Goal: Communication & Community: Participate in discussion

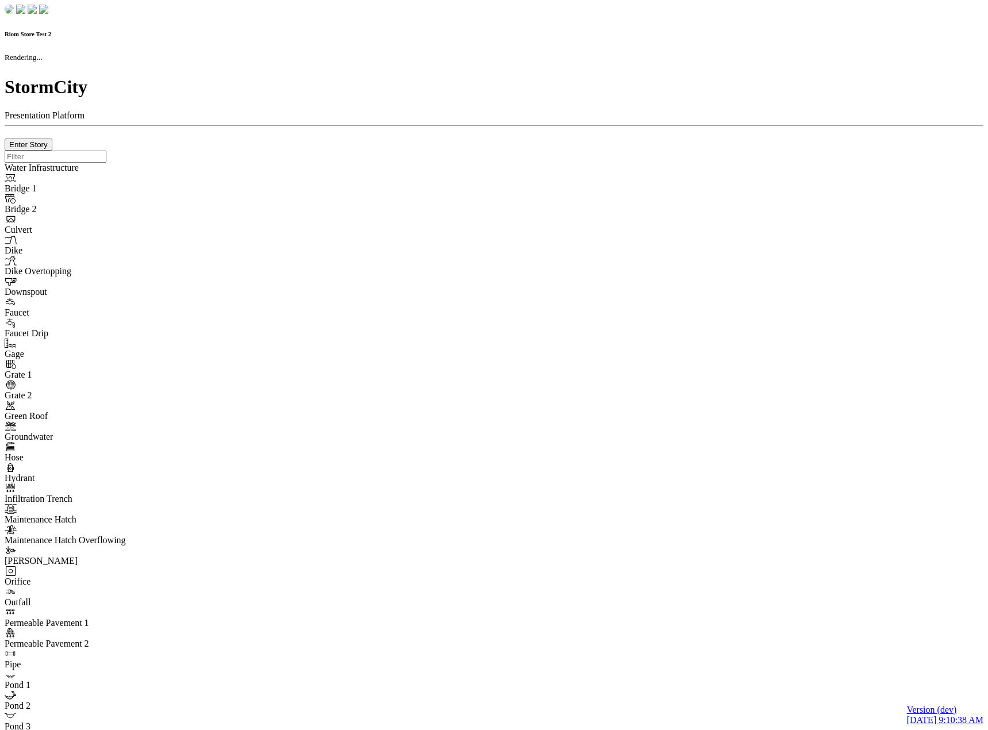
checkbox input "true"
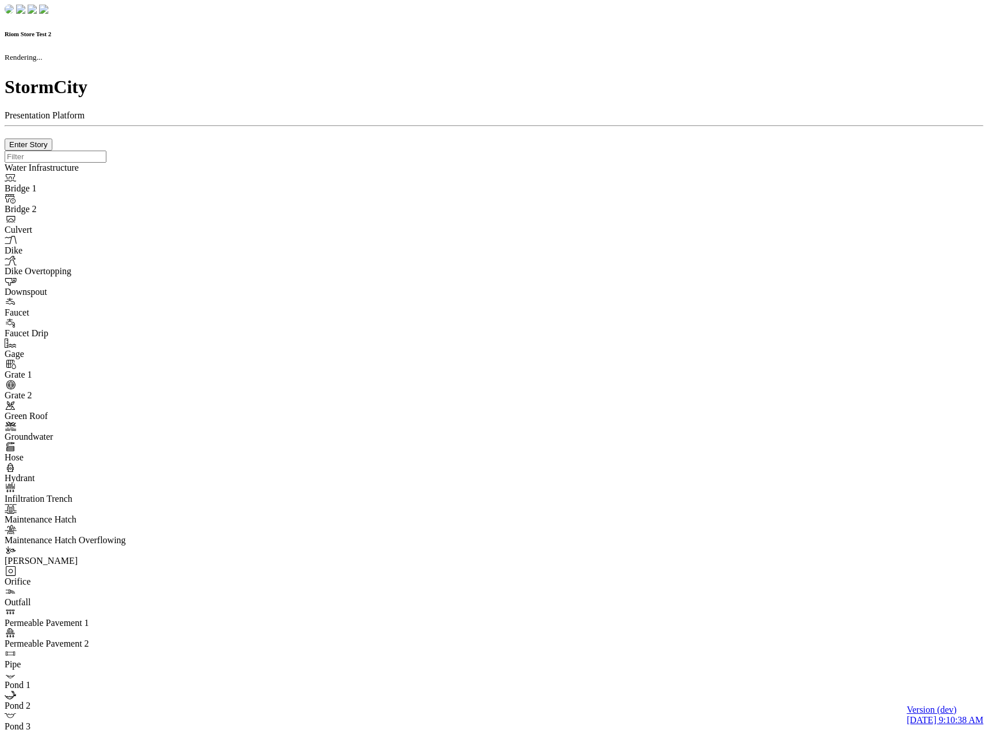
type input "0m"
type textarea "Depth = 0"
checkbox input "true"
select select "CIRCLE"
type input "7"
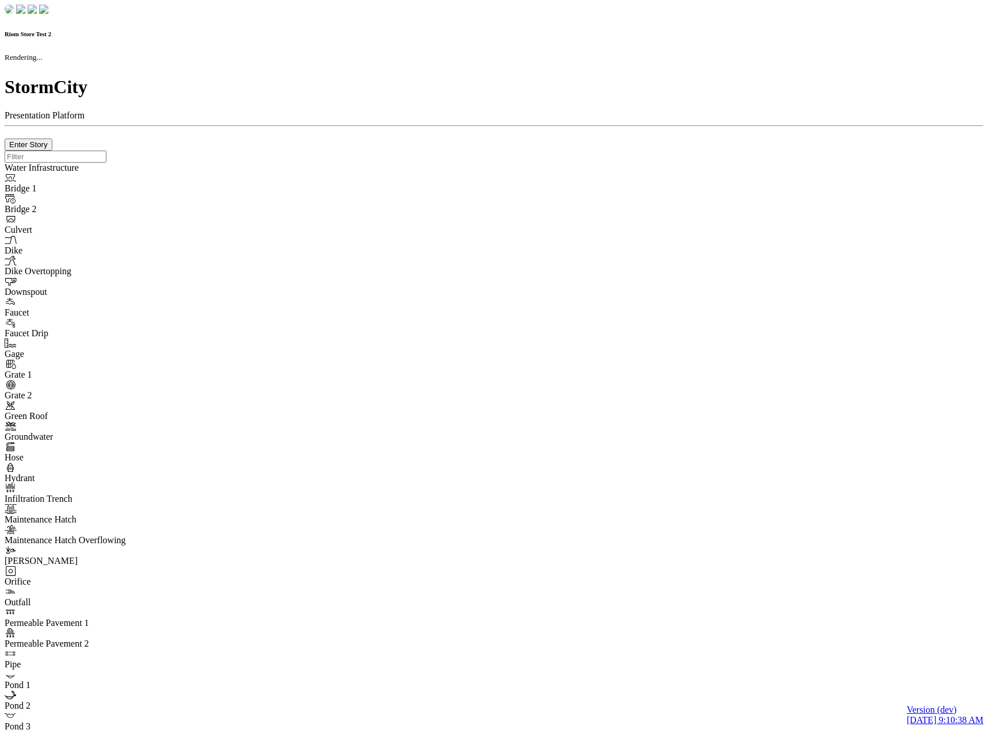
checkbox input "true"
type input "0"
type textarea "<i class="far fa-building"></i>"
select select "None"
type input "7"
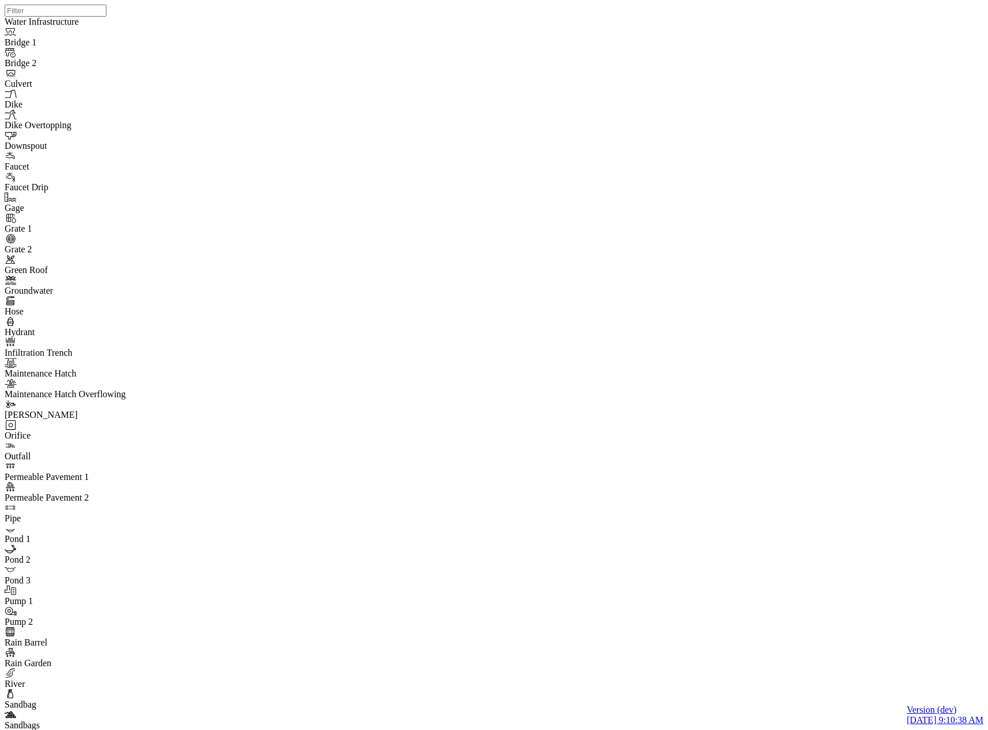
drag, startPoint x: 132, startPoint y: 366, endPoint x: 131, endPoint y: 373, distance: 7.0
click at [122, 457] on span "Manage Pins..." at bounding box center [135, 452] width 55 height 10
click at [615, 339] on div at bounding box center [499, 350] width 988 height 701
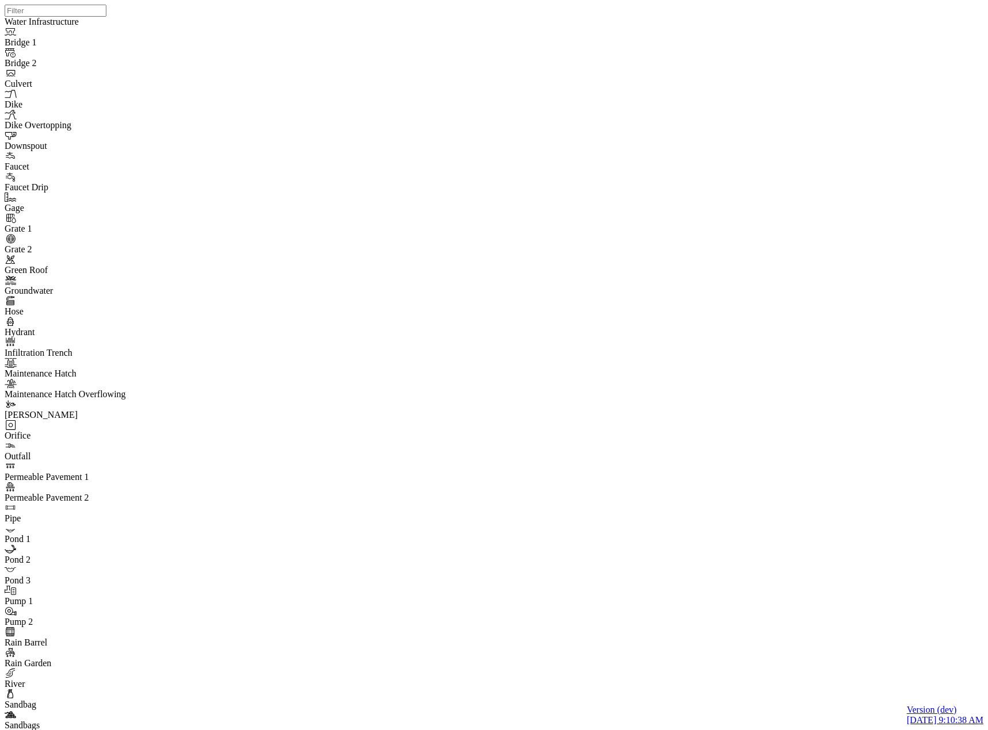
drag, startPoint x: 704, startPoint y: 361, endPoint x: 601, endPoint y: 462, distance: 144.4
click at [601, 462] on div at bounding box center [499, 350] width 988 height 701
click at [619, 424] on div at bounding box center [499, 350] width 988 height 701
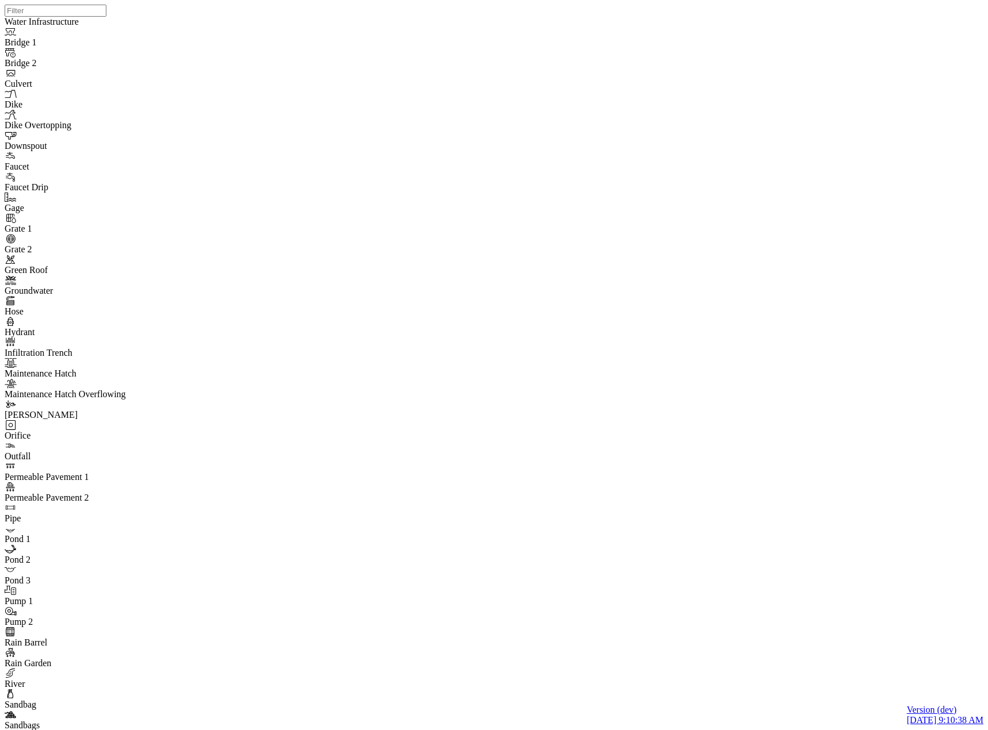
click at [128, 457] on span "Manage Pins..." at bounding box center [135, 452] width 55 height 10
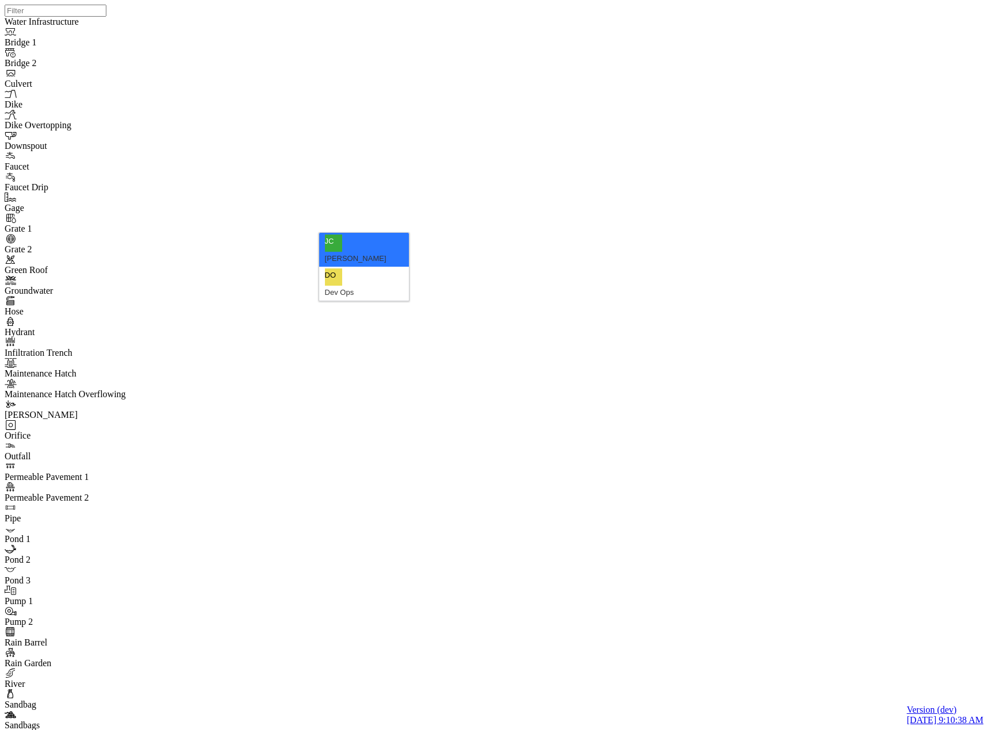
click at [369, 286] on div "Dev Ops" at bounding box center [364, 293] width 79 height 14
drag, startPoint x: 284, startPoint y: 219, endPoint x: 84, endPoint y: 223, distance: 199.6
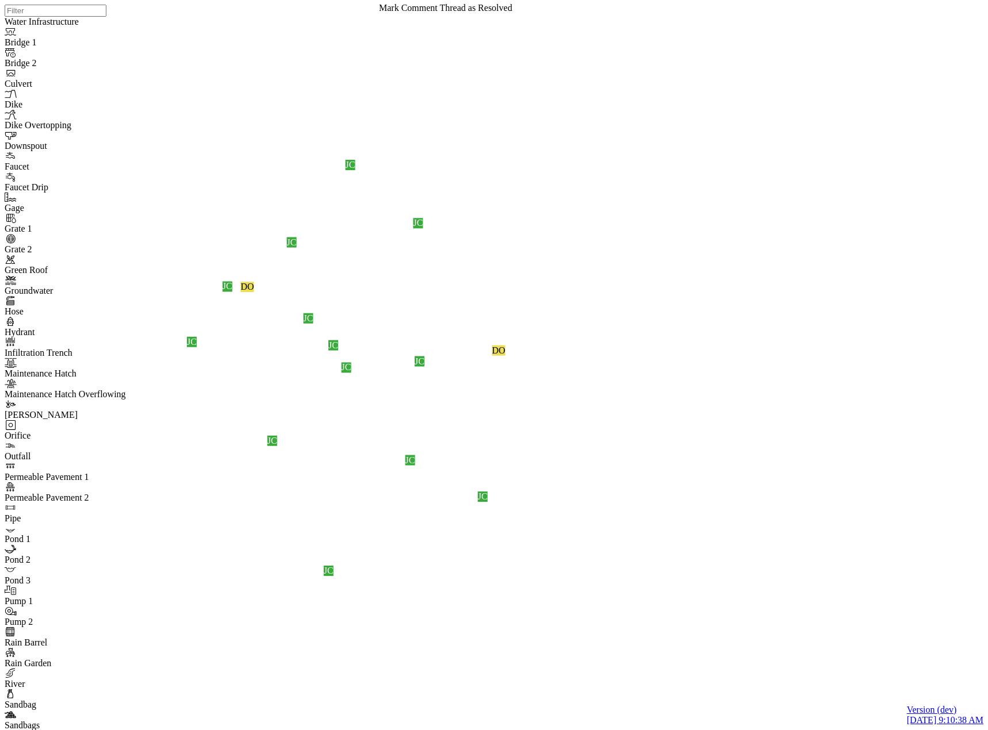
drag, startPoint x: 405, startPoint y: 236, endPoint x: 398, endPoint y: 228, distance: 10.6
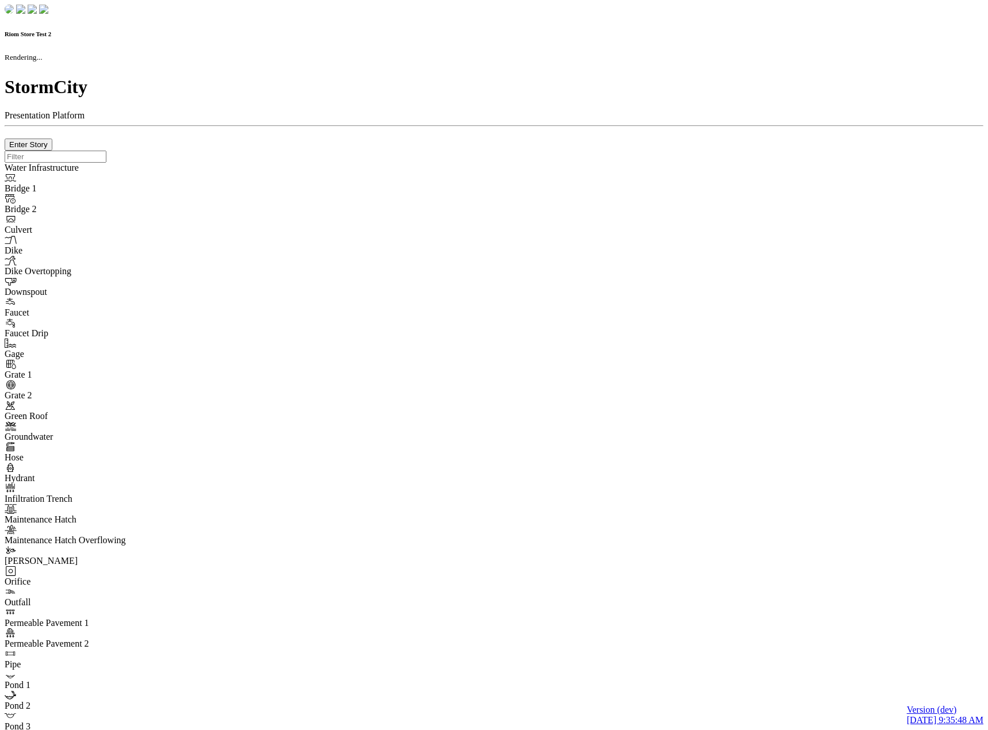
checkbox input "true"
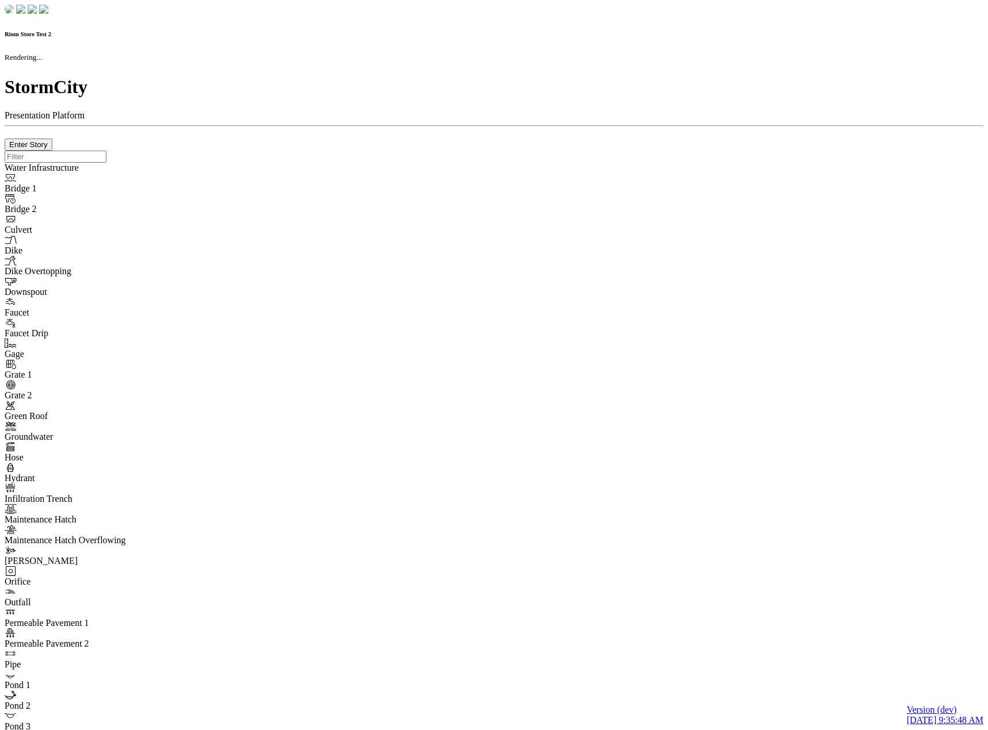
type input "0m"
type textarea "Depth = 0"
checkbox input "true"
select select "CIRCLE"
type input "7"
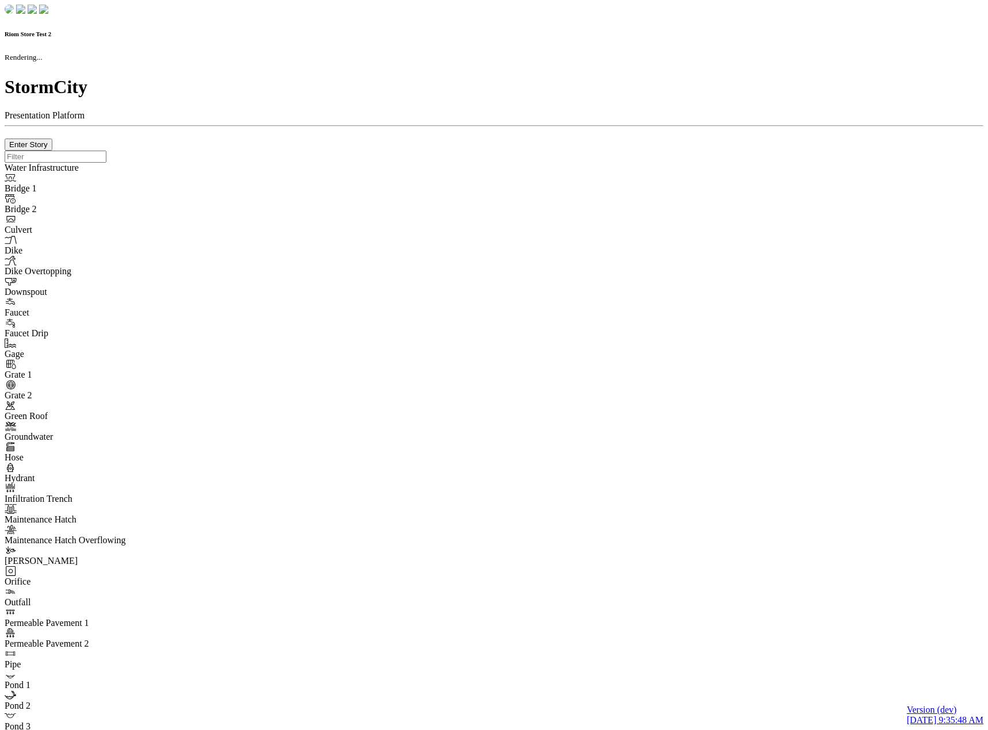
checkbox input "true"
type input "0"
select select "None"
type textarea "<i class="far fa-building"></i>"
type input "7"
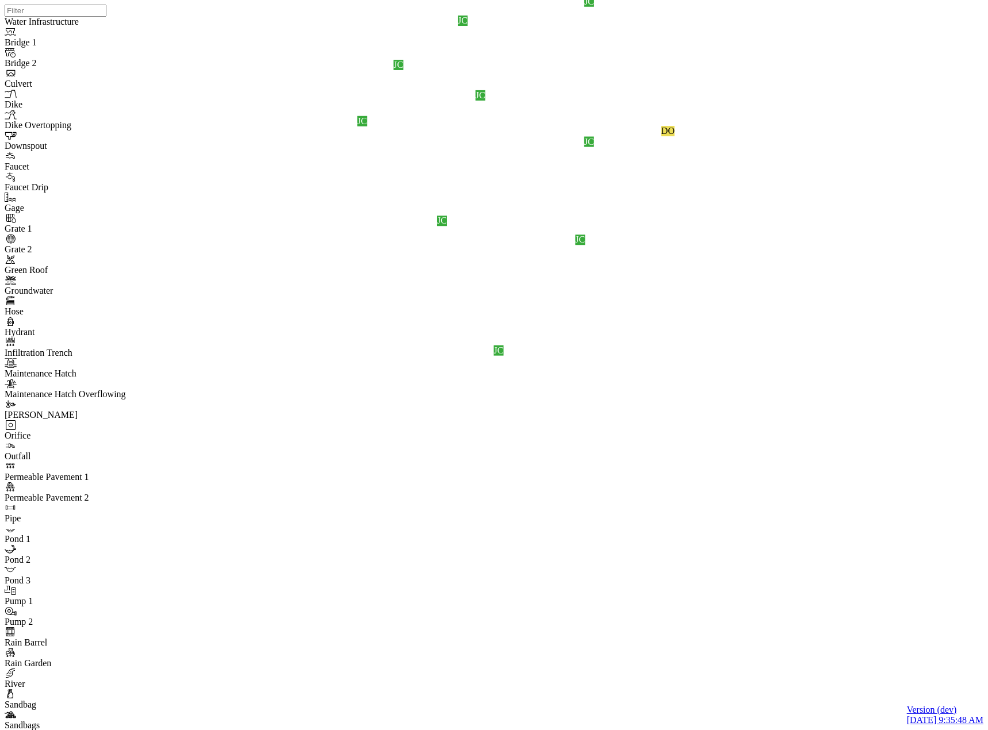
drag, startPoint x: 262, startPoint y: 175, endPoint x: 263, endPoint y: 237, distance: 62.1
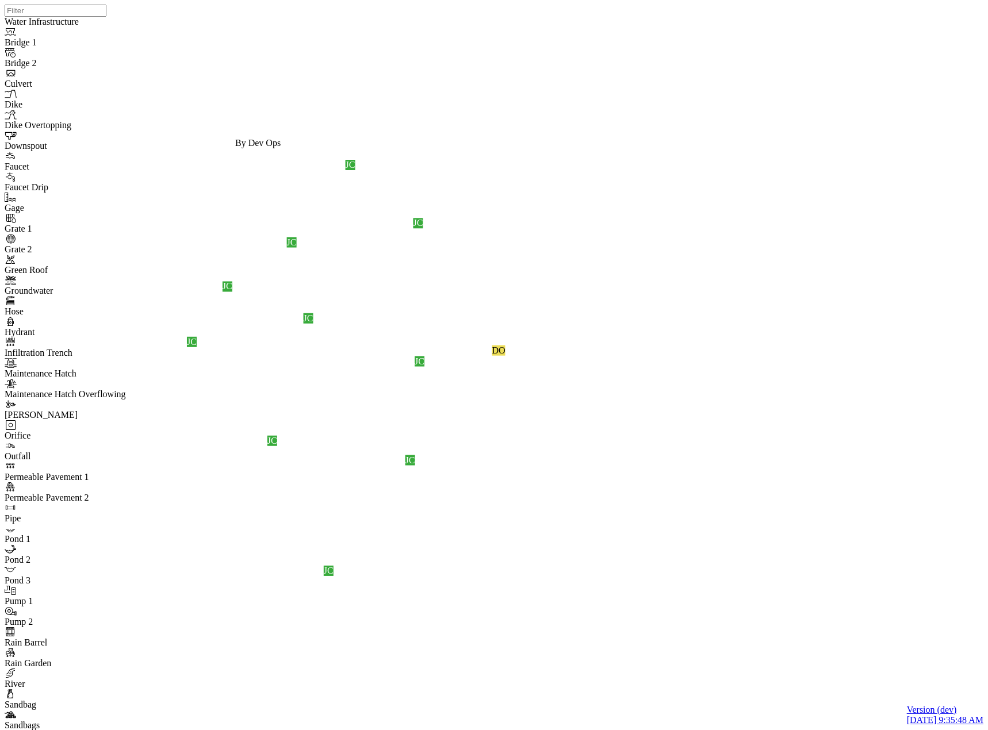
click at [773, 436] on div "DO JC JC JC JC JC JC JC JC JC JC" at bounding box center [499, 350] width 988 height 701
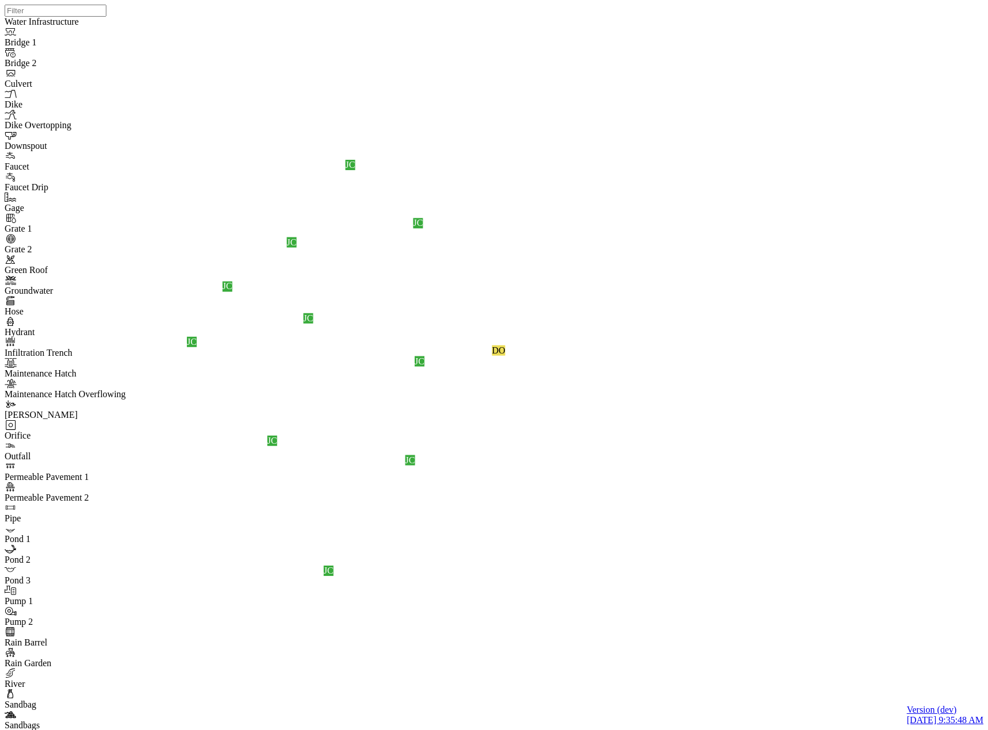
drag, startPoint x: 755, startPoint y: 233, endPoint x: 753, endPoint y: 241, distance: 8.1
click at [755, 233] on div "DO JC JC JC JC JC JC JC JC JC JC" at bounding box center [499, 350] width 988 height 701
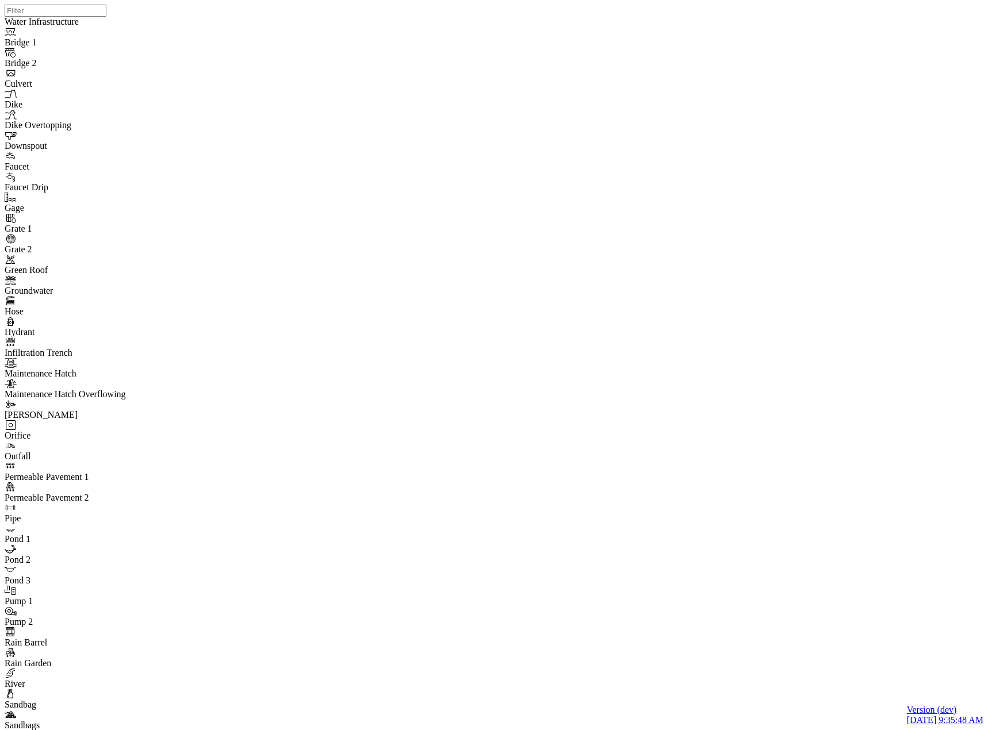
drag, startPoint x: 473, startPoint y: 330, endPoint x: 611, endPoint y: 141, distance: 233.3
click at [611, 134] on div "DO JC JC JC JC JC JC JC JC JC JC JC" at bounding box center [499, 350] width 988 height 701
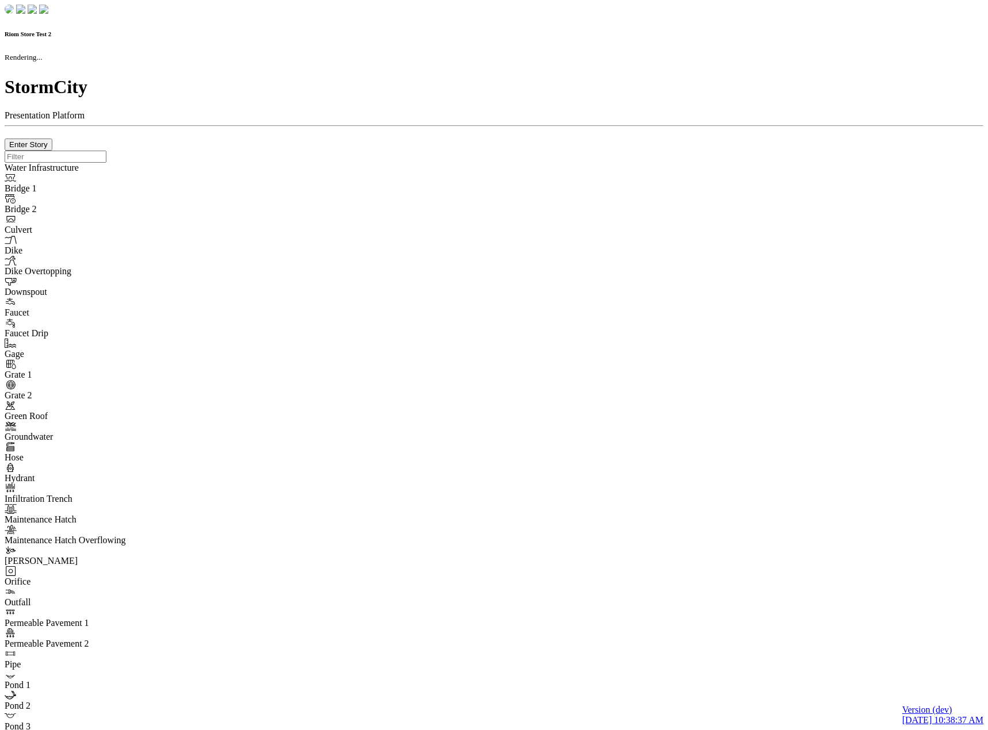
checkbox input "true"
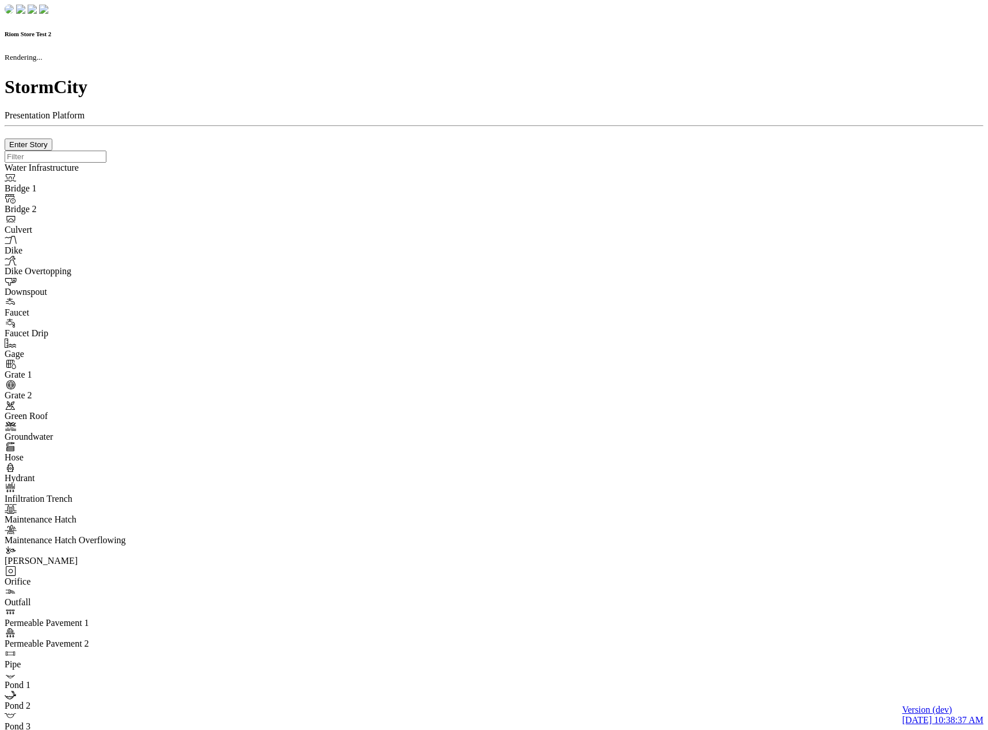
type input "0m"
type textarea "Depth = 0"
checkbox input "true"
select select "CIRCLE"
type input "7"
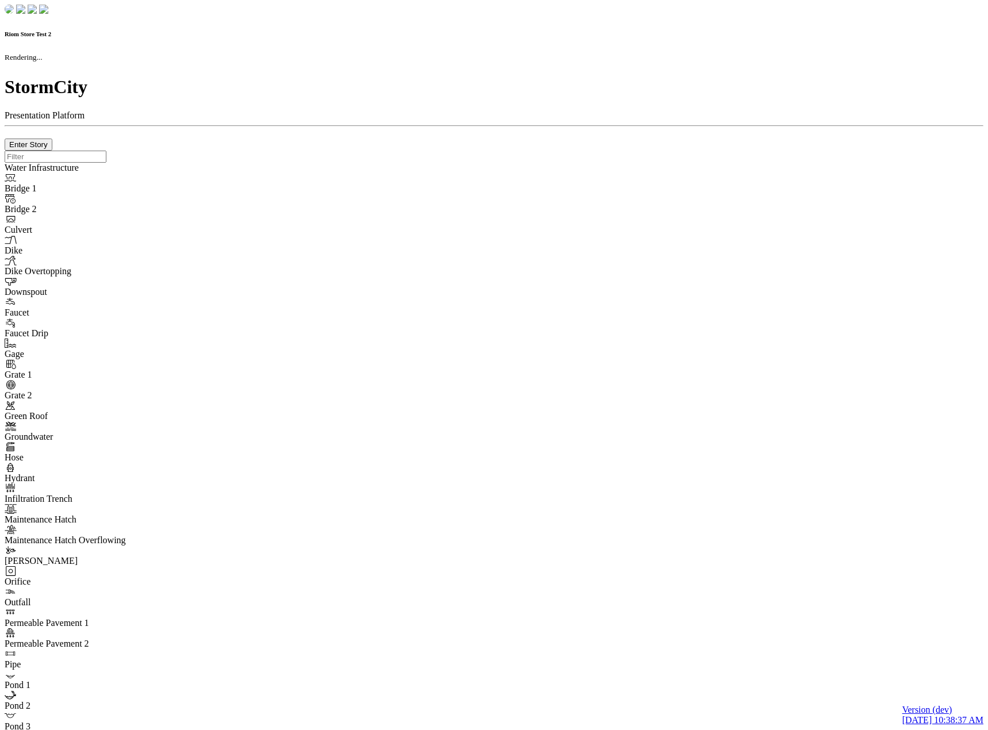
checkbox input "true"
type input "0"
type textarea "<i class="far fa-building"></i>"
select select "None"
type input "7"
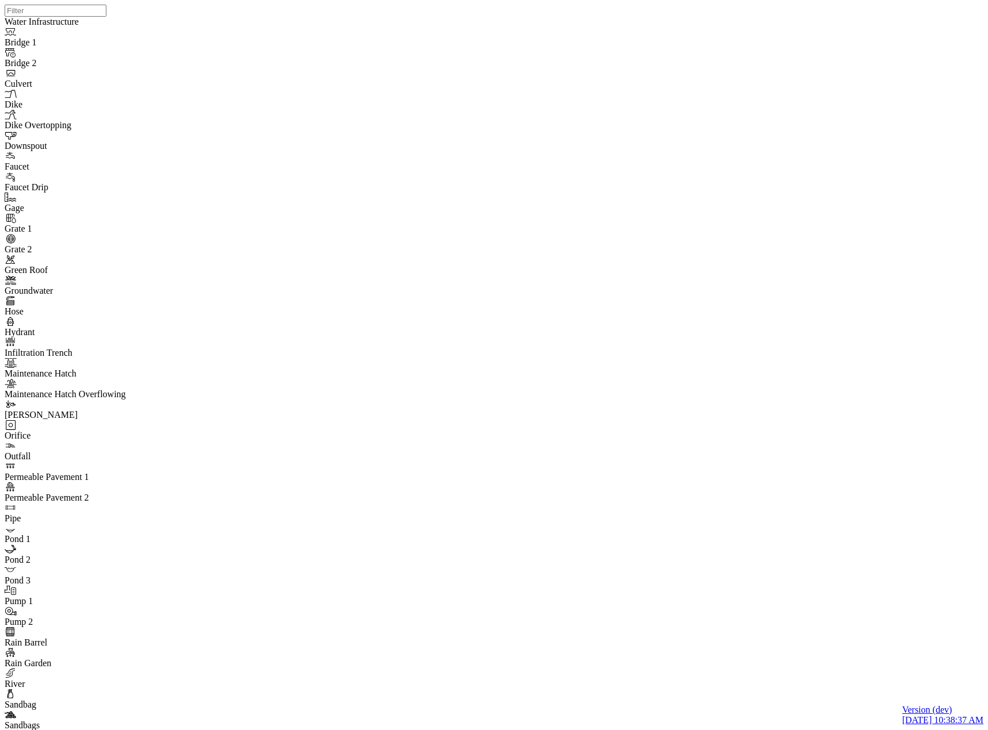
drag, startPoint x: 359, startPoint y: 233, endPoint x: 72, endPoint y: 216, distance: 288.0
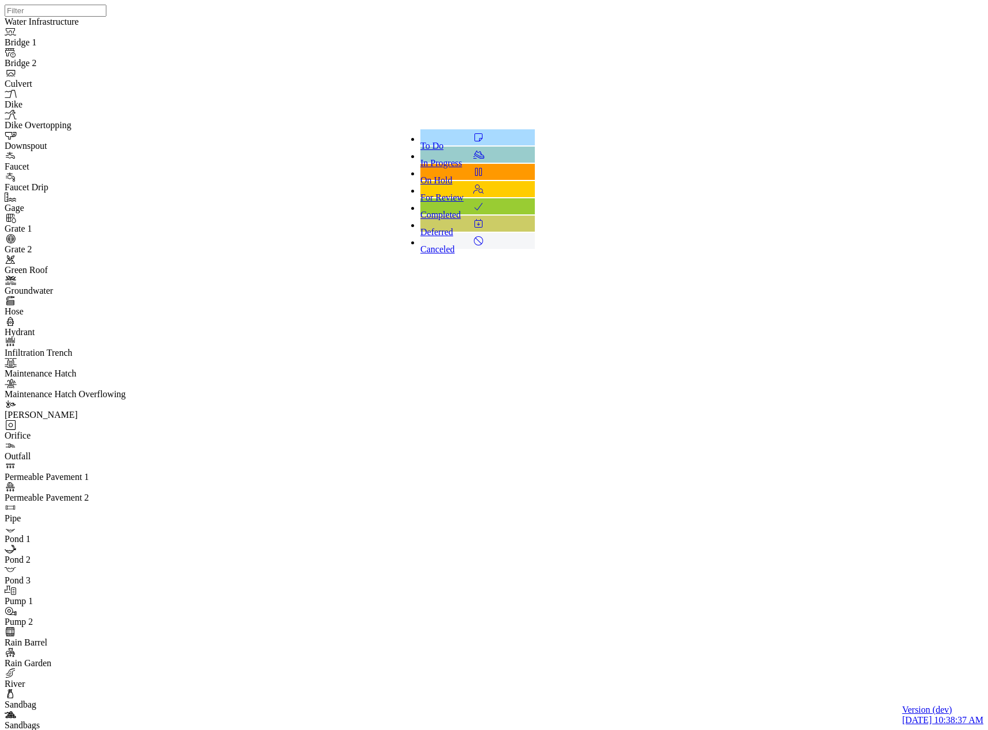
click at [447, 175] on span "On Hold" at bounding box center [436, 180] width 32 height 10
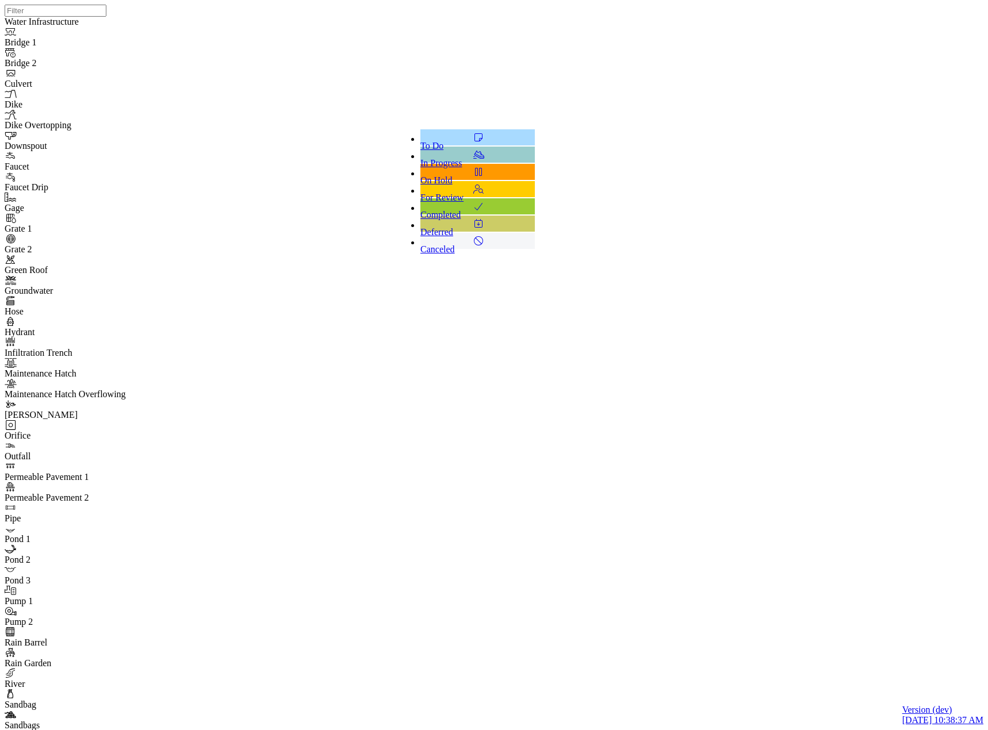
click at [453, 138] on div "To Do" at bounding box center [477, 140] width 114 height 22
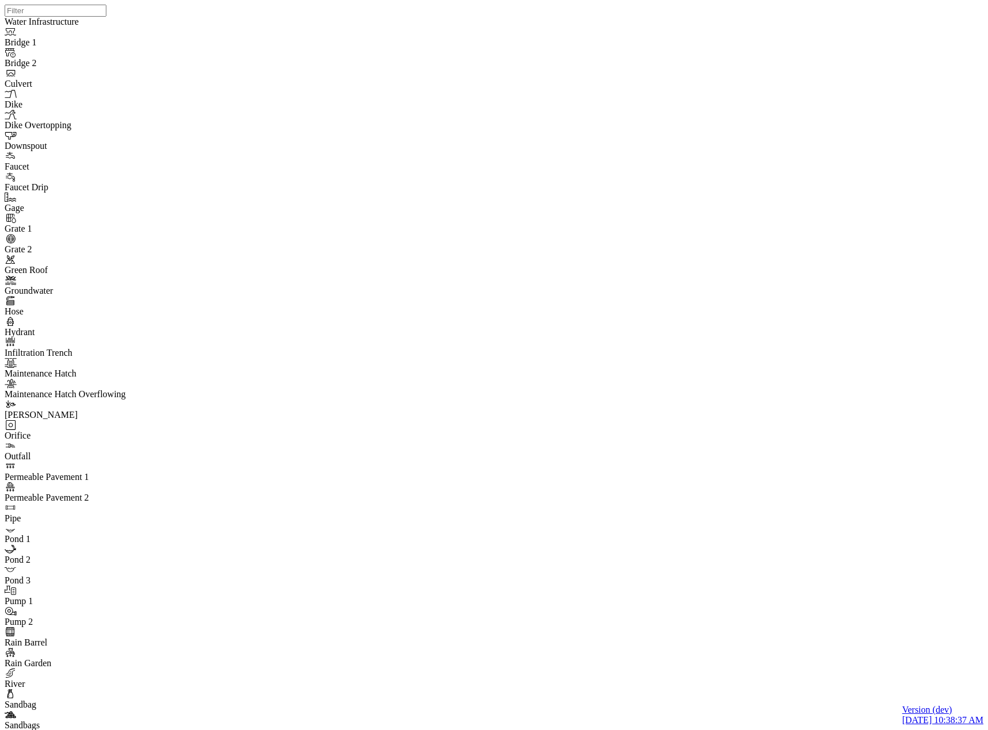
click at [332, 176] on span "Dev Ops" at bounding box center [316, 181] width 32 height 10
click at [339, 141] on span "Unassigned" at bounding box center [321, 146] width 43 height 10
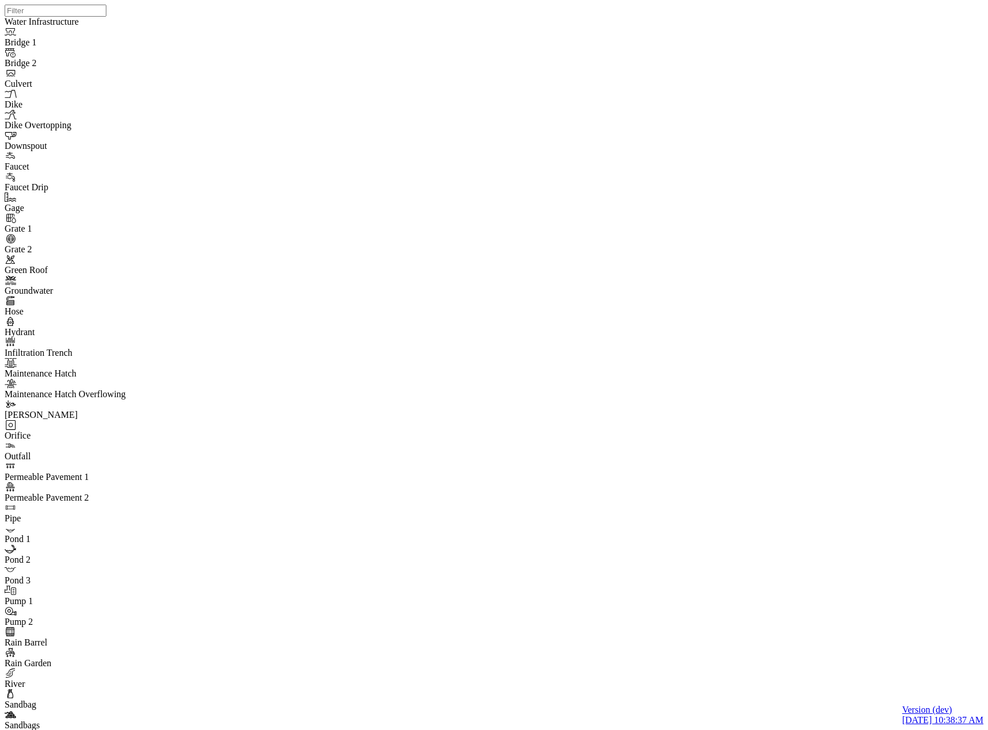
click at [540, 164] on icon at bounding box center [546, 159] width 12 height 9
click at [542, 154] on span "Normal" at bounding box center [560, 149] width 40 height 10
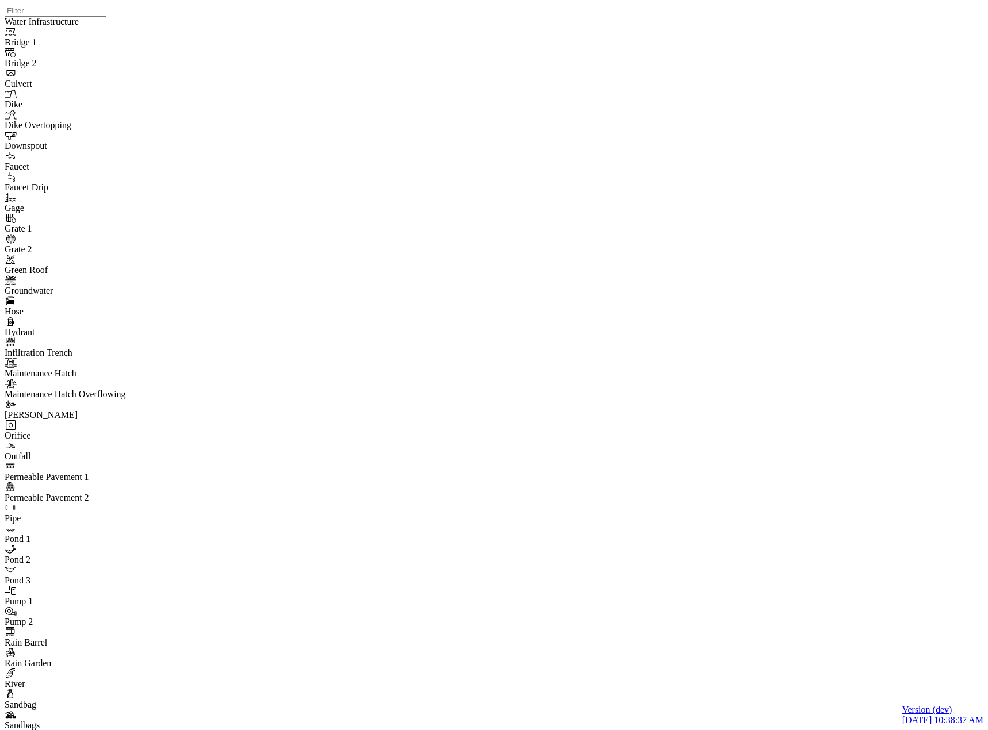
drag, startPoint x: 467, startPoint y: 658, endPoint x: 521, endPoint y: 651, distance: 54.5
